Goal: Information Seeking & Learning: Learn about a topic

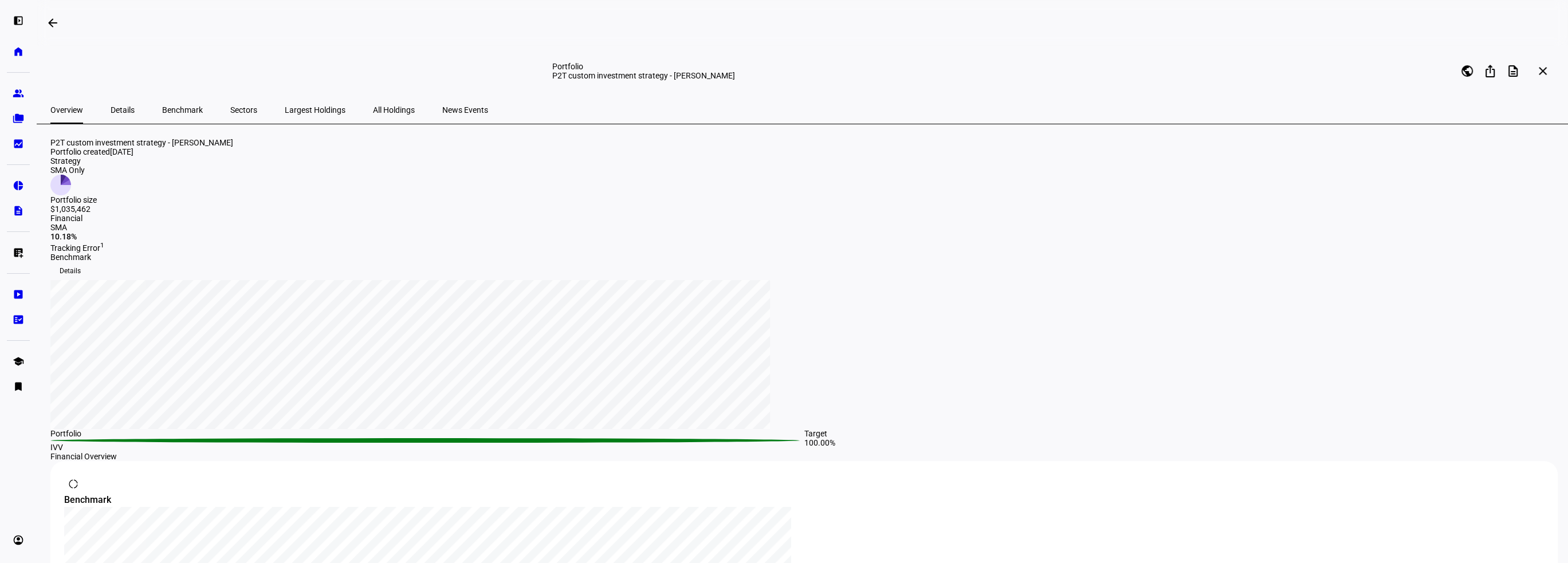
click at [373, 110] on span "All Holdings" at bounding box center [394, 110] width 42 height 8
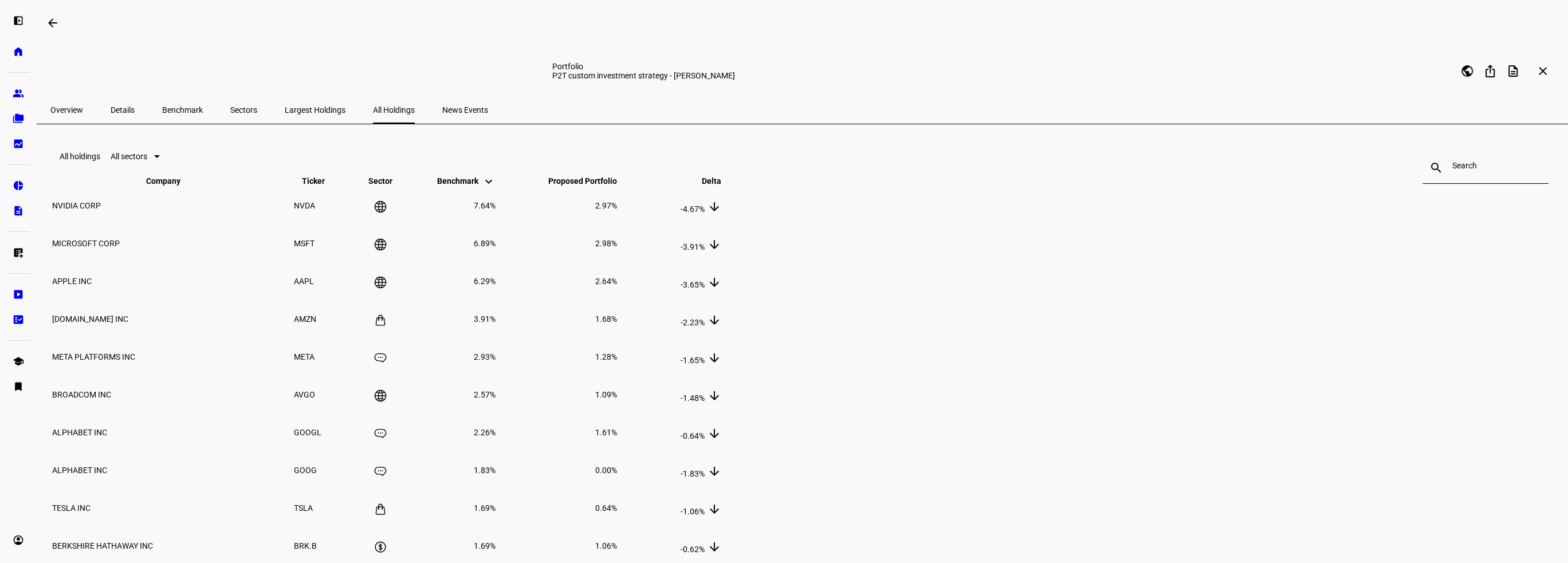
click at [617, 186] on span "Proposed Portfolio keyboard_arrow_down keyboard_arrow_up" at bounding box center [574, 181] width 86 height 9
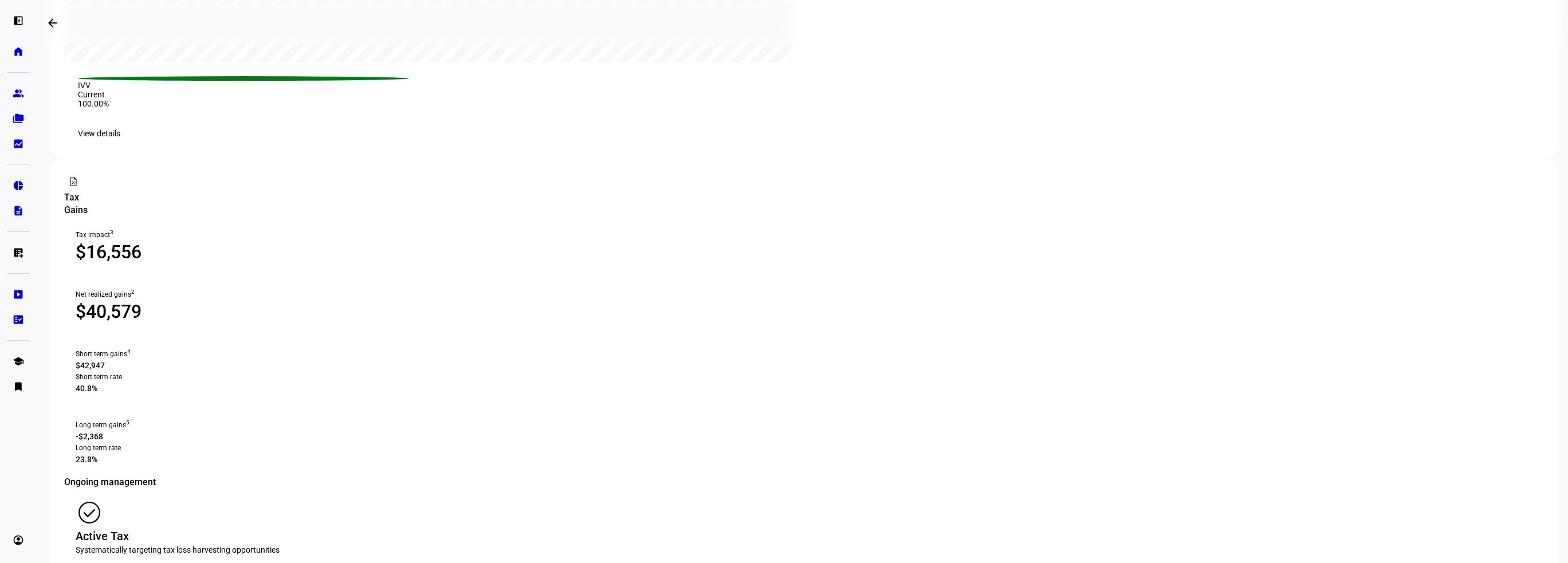
scroll to position [646, 0]
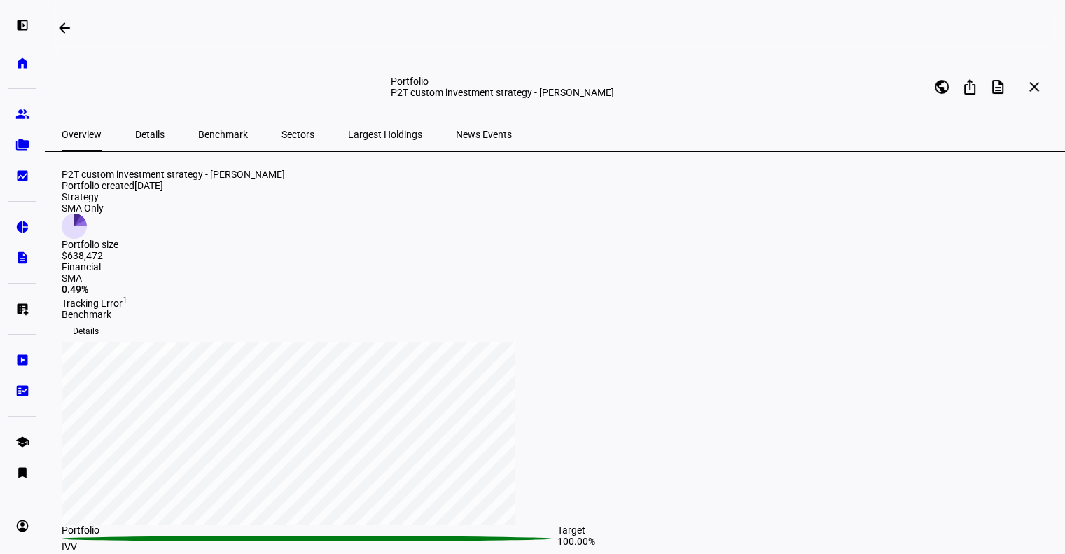
click at [348, 141] on span "Largest Holdings" at bounding box center [385, 135] width 74 height 34
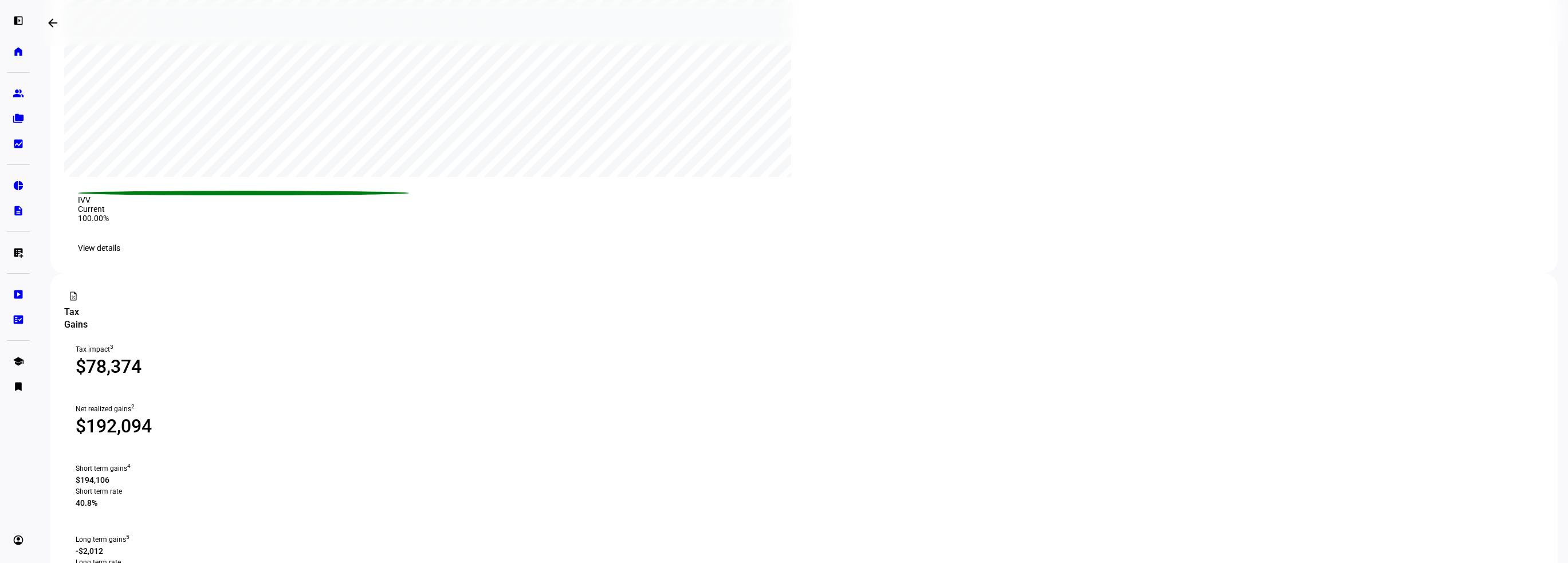
scroll to position [630, 0]
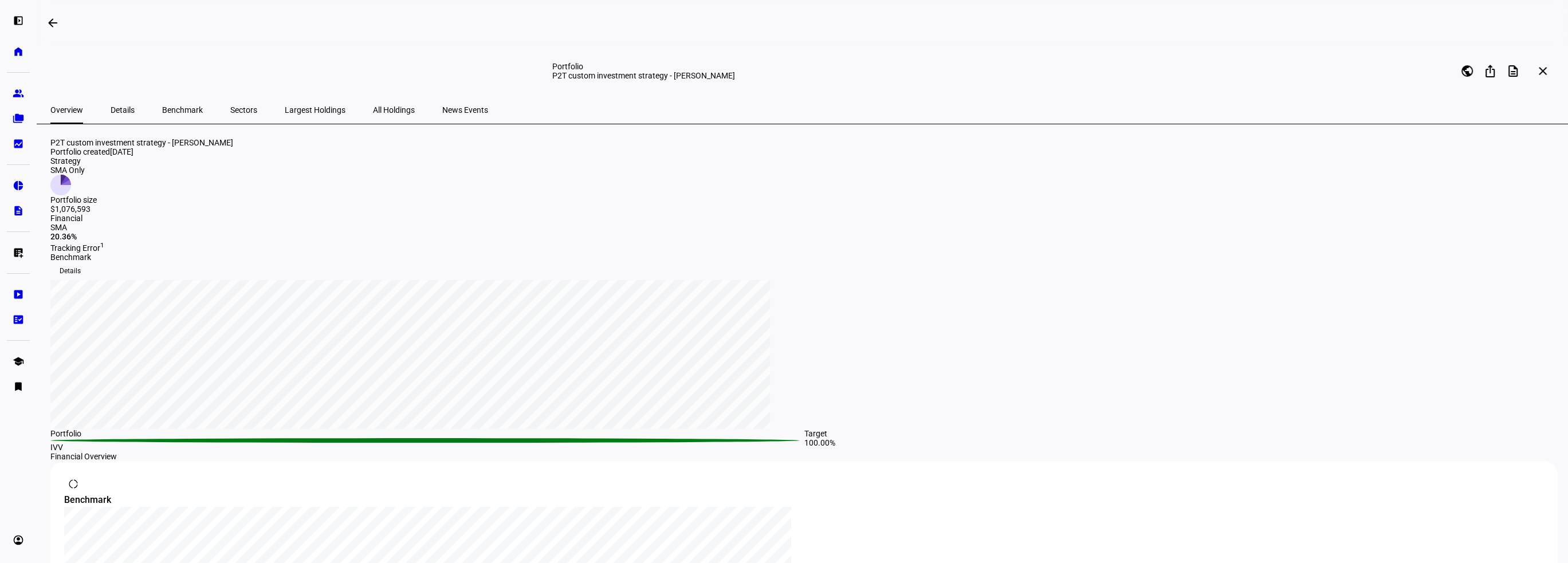
click at [373, 103] on span "All Holdings" at bounding box center [394, 110] width 42 height 28
